Goal: Information Seeking & Learning: Learn about a topic

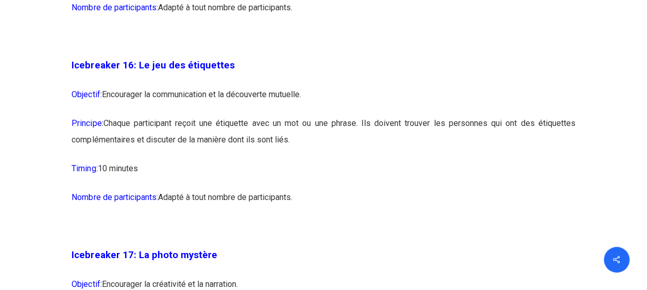
scroll to position [5615, 0]
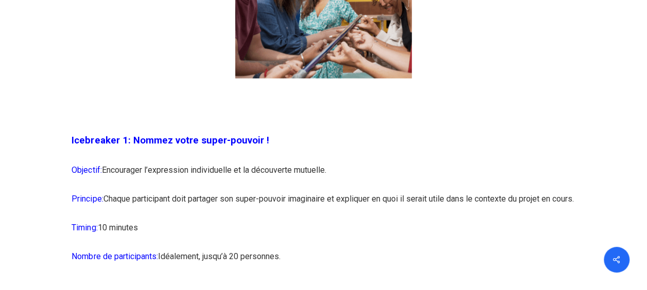
scroll to position [842, 0]
